Goal: Information Seeking & Learning: Learn about a topic

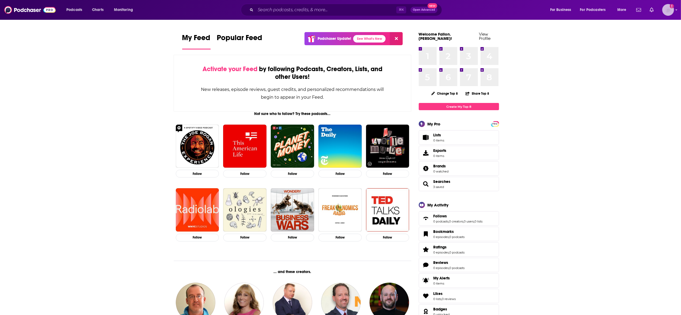
click at [665, 6] on img "Logged in as Fallon.nell" at bounding box center [669, 10] width 12 height 12
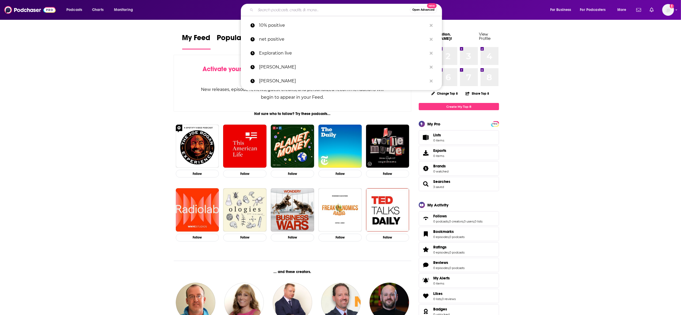
click at [322, 12] on input "Search podcasts, credits, & more..." at bounding box center [333, 10] width 154 height 9
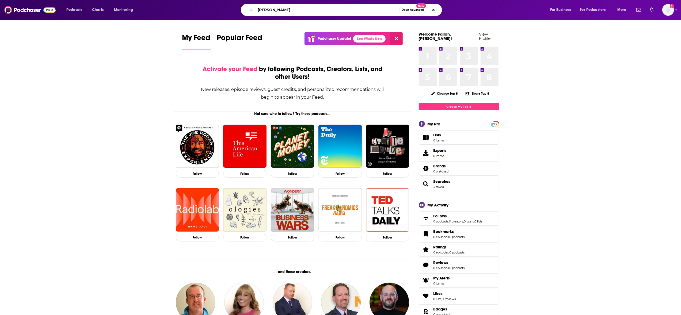
type input "[PERSON_NAME]"
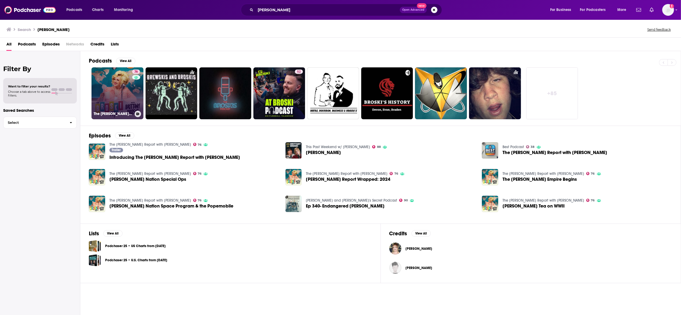
click at [114, 100] on link "76 The [PERSON_NAME] Report with [PERSON_NAME]" at bounding box center [118, 93] width 52 height 52
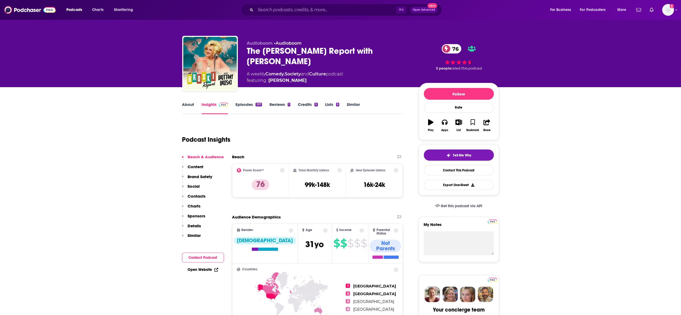
click at [211, 104] on link "Insights" at bounding box center [215, 108] width 27 height 12
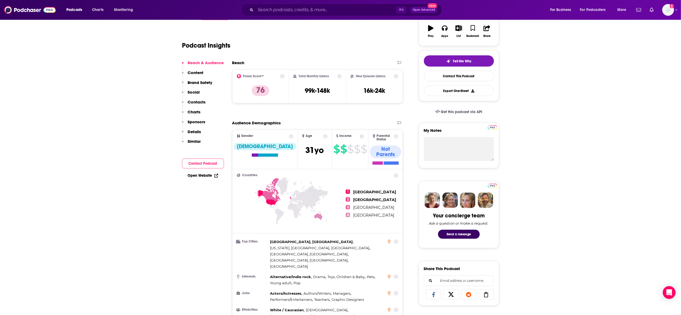
scroll to position [95, 0]
click at [260, 89] on p "76" at bounding box center [260, 90] width 17 height 11
click at [283, 75] on icon at bounding box center [282, 76] width 4 height 4
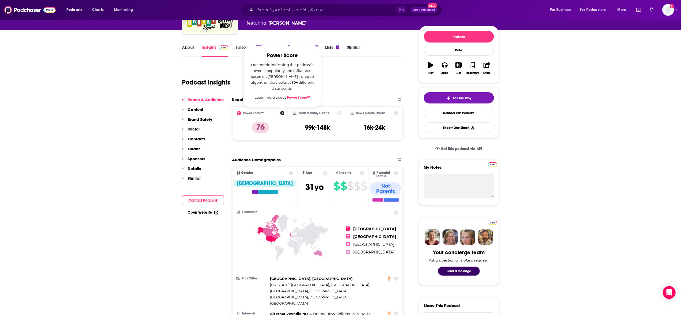
scroll to position [57, 0]
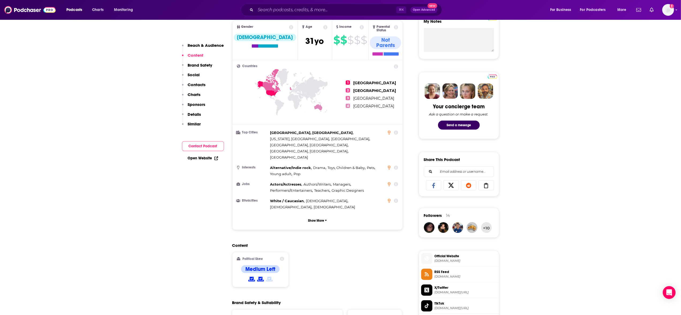
scroll to position [172, 0]
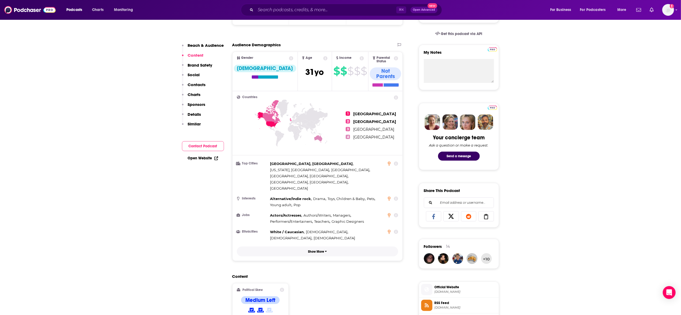
click at [319, 250] on p "Show More" at bounding box center [316, 252] width 16 height 4
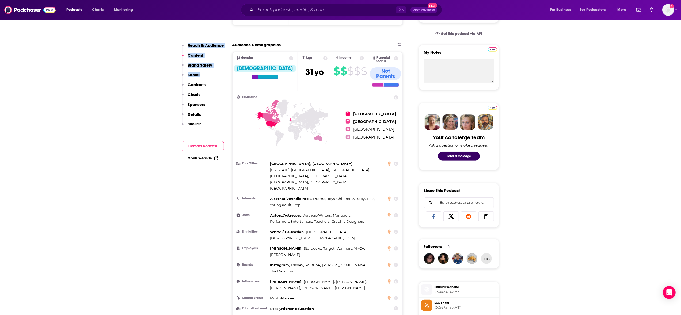
drag, startPoint x: 134, startPoint y: 231, endPoint x: 207, endPoint y: 80, distance: 168.0
drag, startPoint x: 265, startPoint y: 110, endPoint x: 202, endPoint y: 142, distance: 70.8
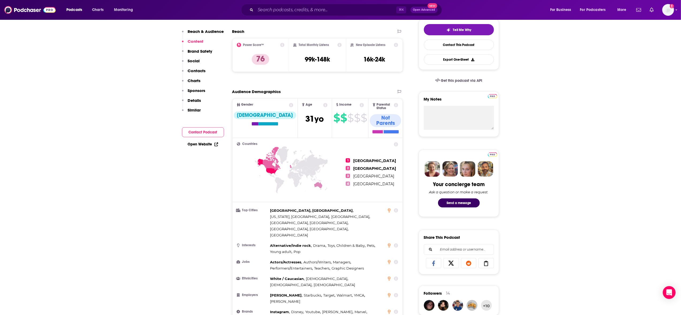
scroll to position [0, 0]
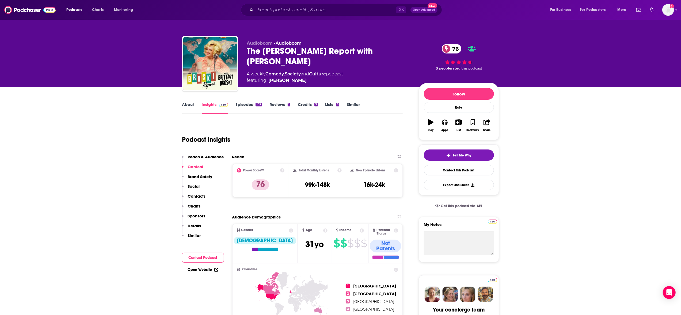
click at [186, 106] on link "About" at bounding box center [188, 108] width 12 height 12
